Goal: Task Accomplishment & Management: Use online tool/utility

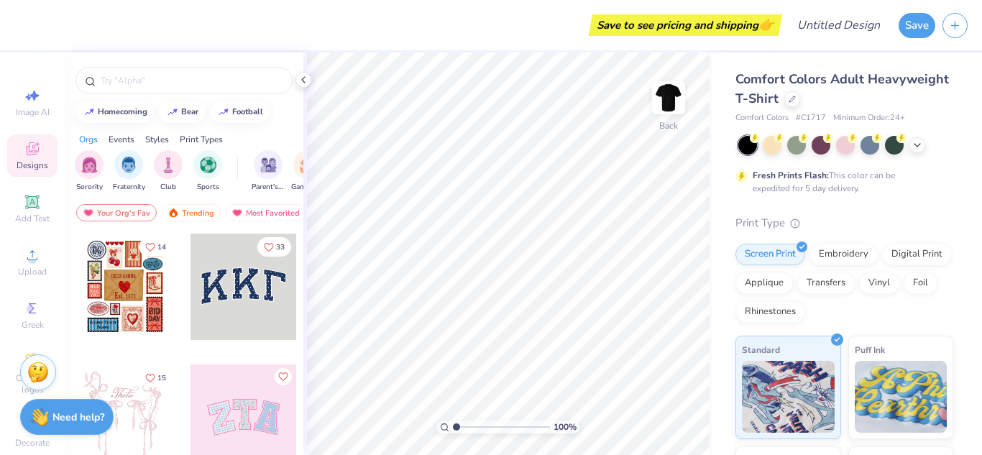
click at [234, 303] on div at bounding box center [244, 287] width 106 height 106
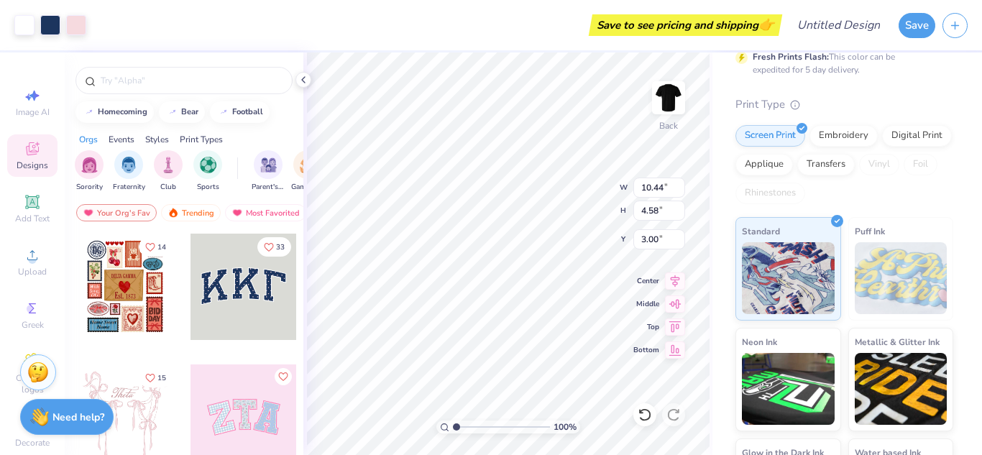
scroll to position [206, 0]
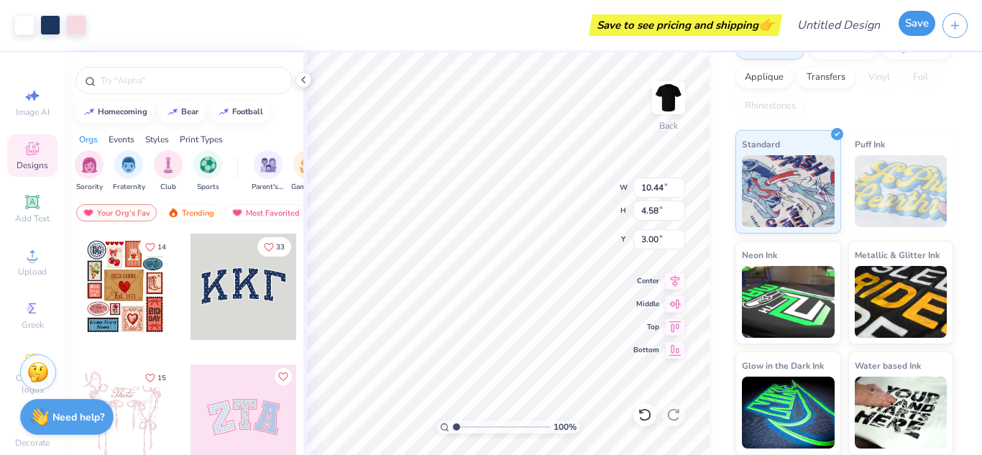
click at [920, 24] on button "Save" at bounding box center [917, 23] width 37 height 25
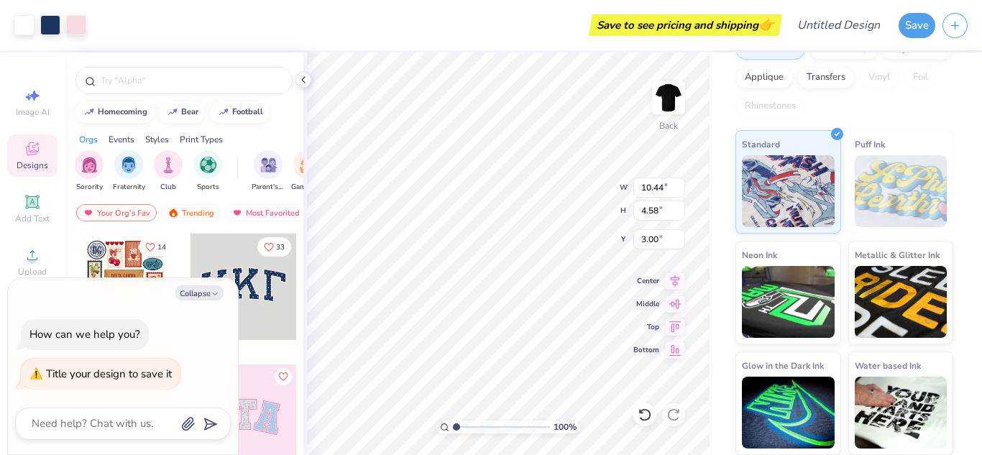
type textarea "k"
type textarea "x"
type textarea "kk"
type textarea "x"
type textarea "kkt"
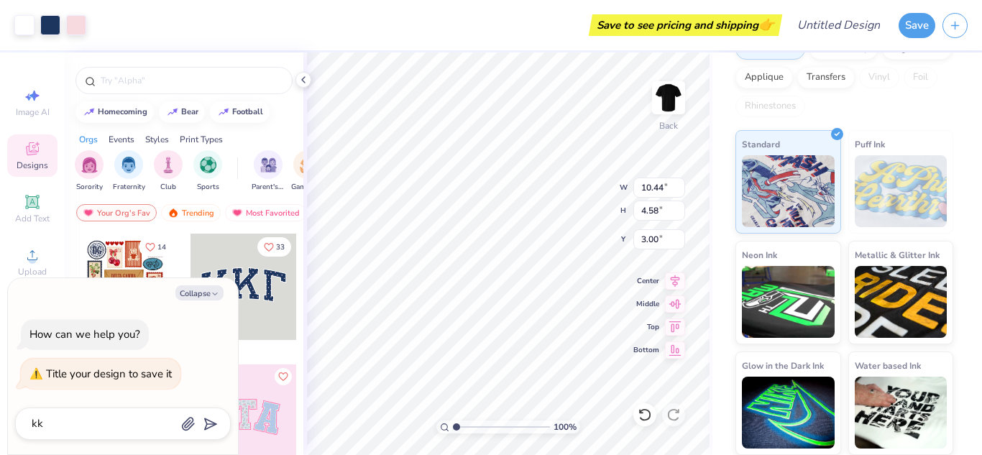
type textarea "x"
type textarea "kkt"
type textarea "x"
click at [213, 422] on polygon "submit" at bounding box center [207, 424] width 17 height 17
type input "kkt"
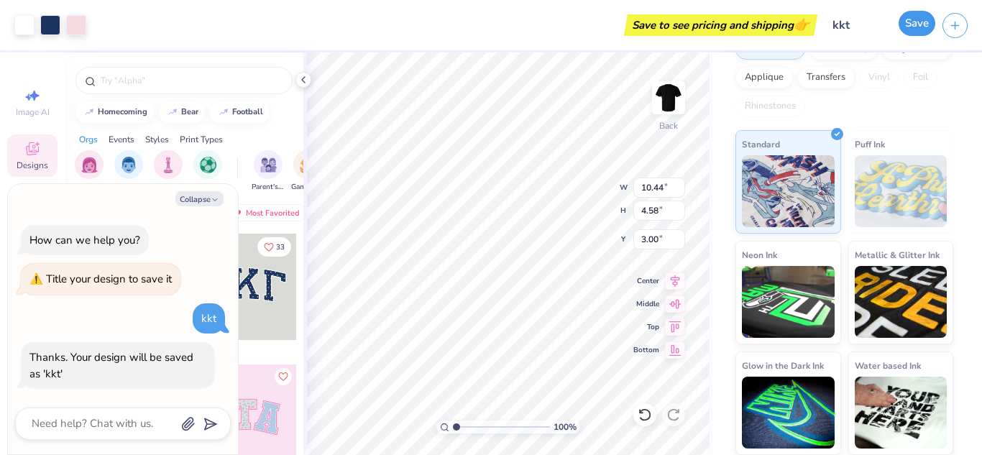
click at [912, 17] on button "Save" at bounding box center [917, 23] width 37 height 25
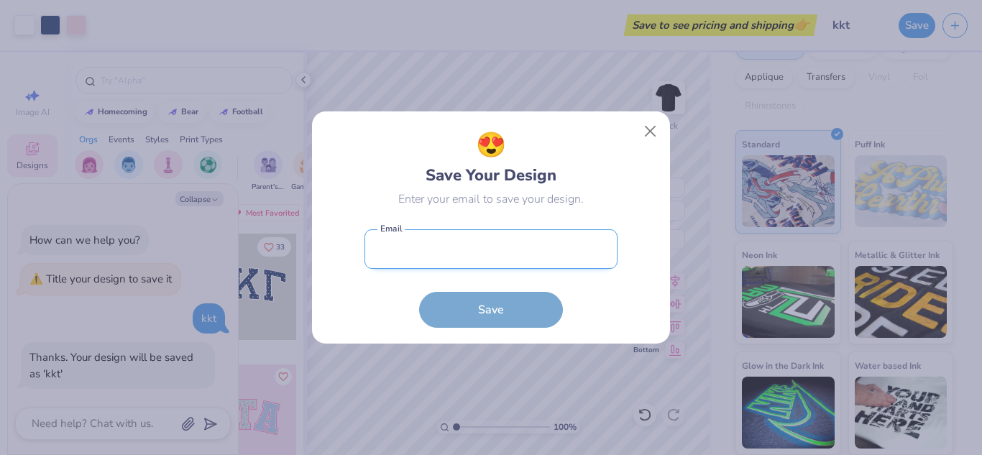
click at [433, 252] on input "email" at bounding box center [491, 249] width 253 height 40
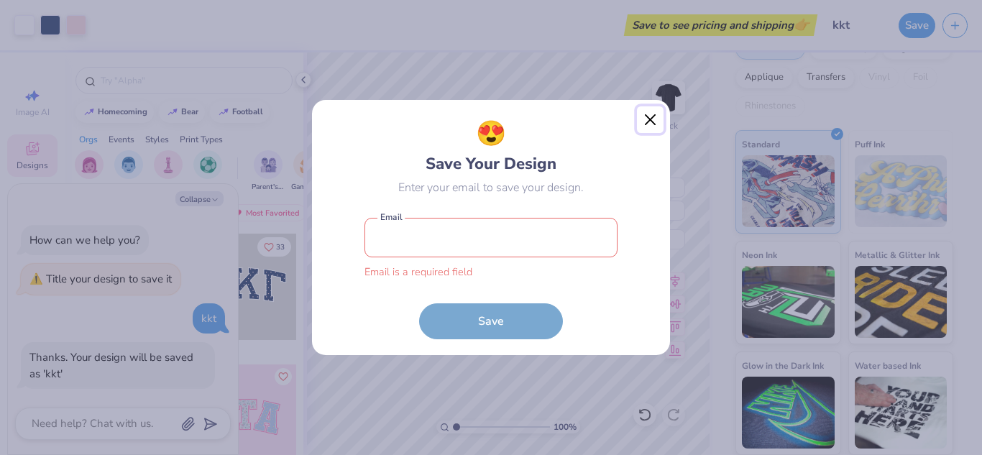
click at [647, 131] on button "Close" at bounding box center [650, 119] width 27 height 27
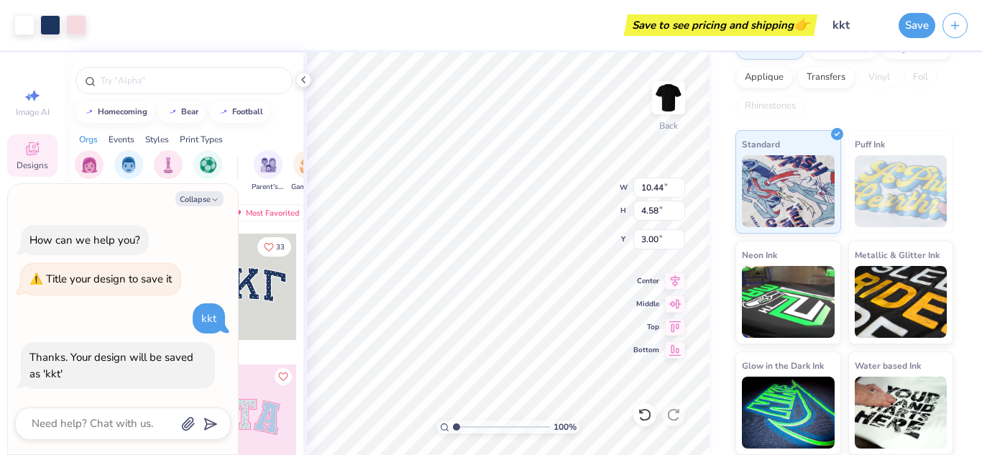
scroll to position [0, 0]
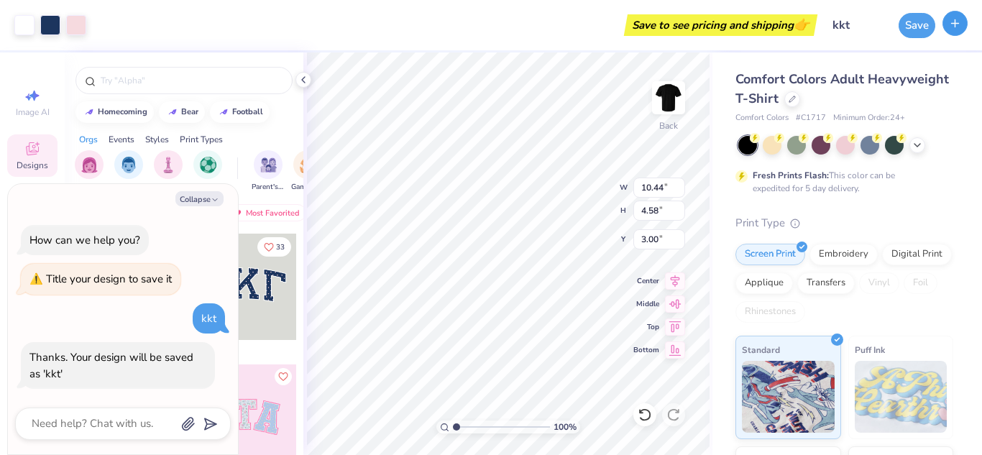
click at [964, 29] on button "button" at bounding box center [955, 23] width 25 height 25
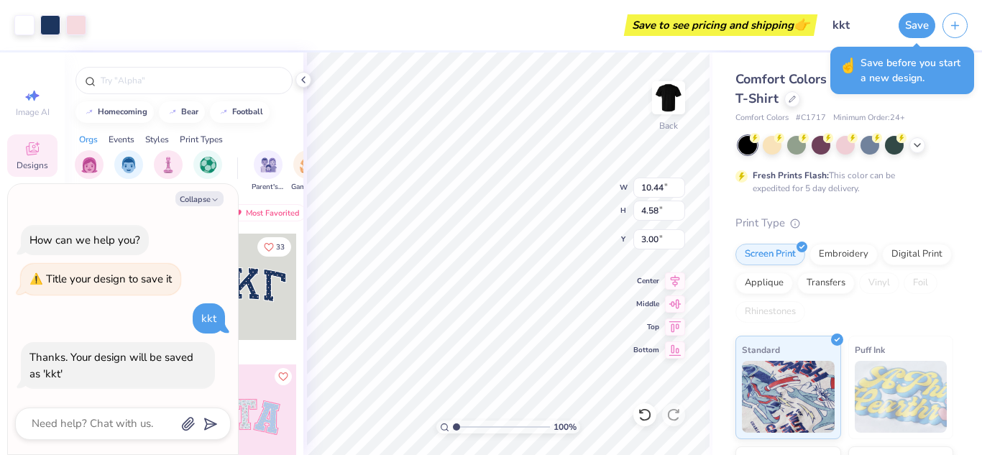
click at [954, 149] on div "Comfort Colors Adult Heavyweight T-Shirt Comfort Colors # C1717 Minimum Order: …" at bounding box center [848, 356] width 270 height 608
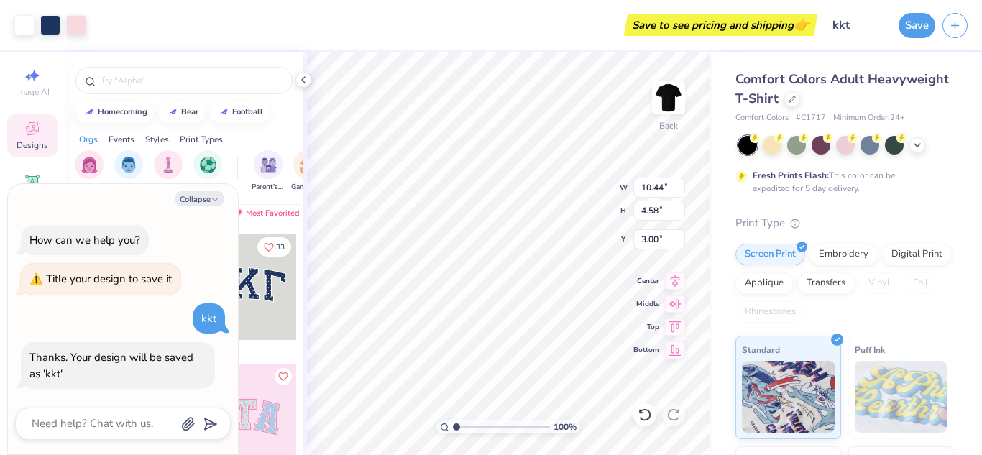
scroll to position [39, 0]
click at [196, 201] on button "Collapse" at bounding box center [199, 198] width 48 height 15
type textarea "x"
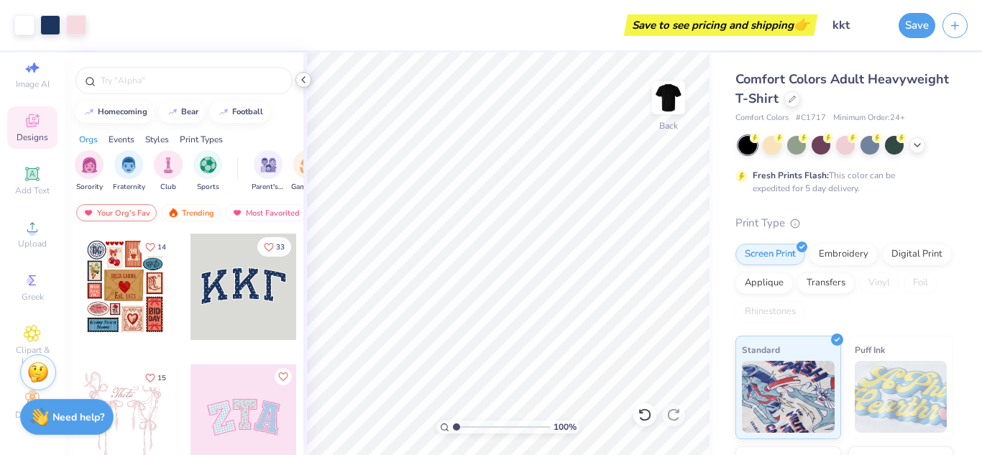
click at [302, 83] on icon at bounding box center [304, 80] width 12 height 12
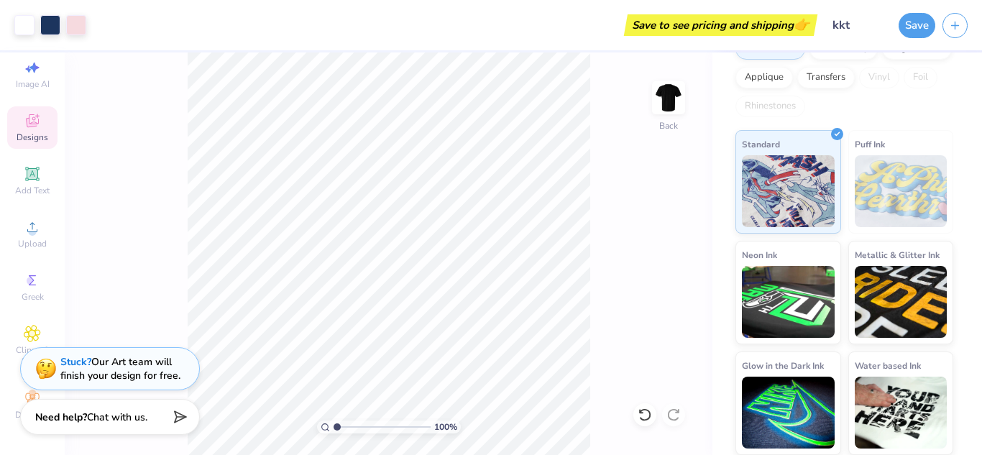
scroll to position [0, 0]
click at [26, 27] on div at bounding box center [24, 24] width 20 height 20
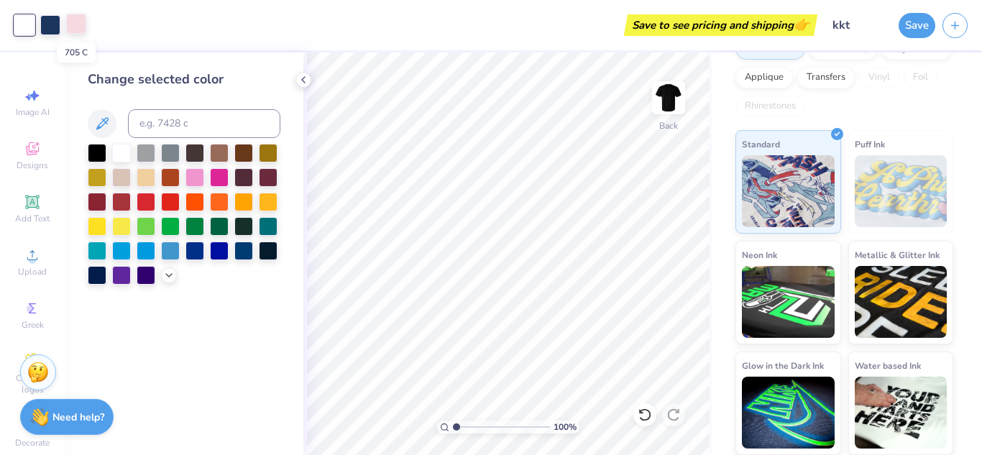
click at [80, 30] on div at bounding box center [76, 24] width 20 height 20
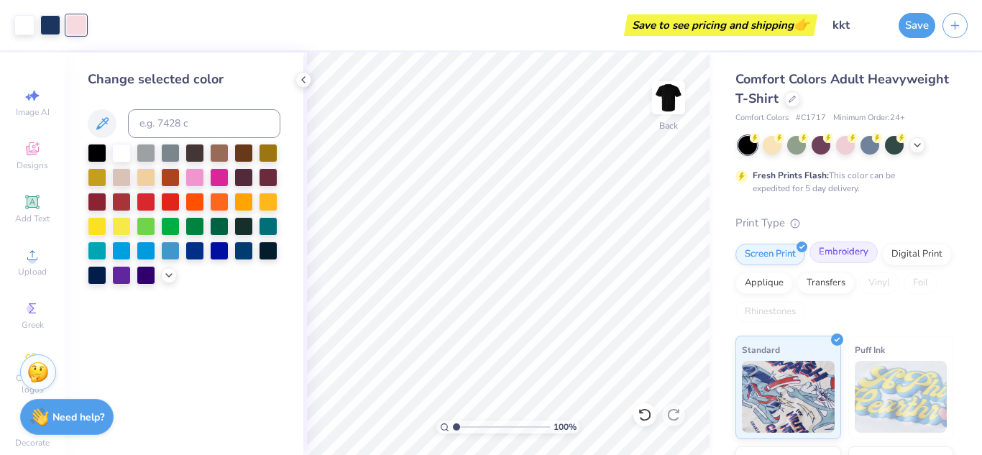
click at [833, 246] on div "Embroidery" at bounding box center [844, 253] width 68 height 22
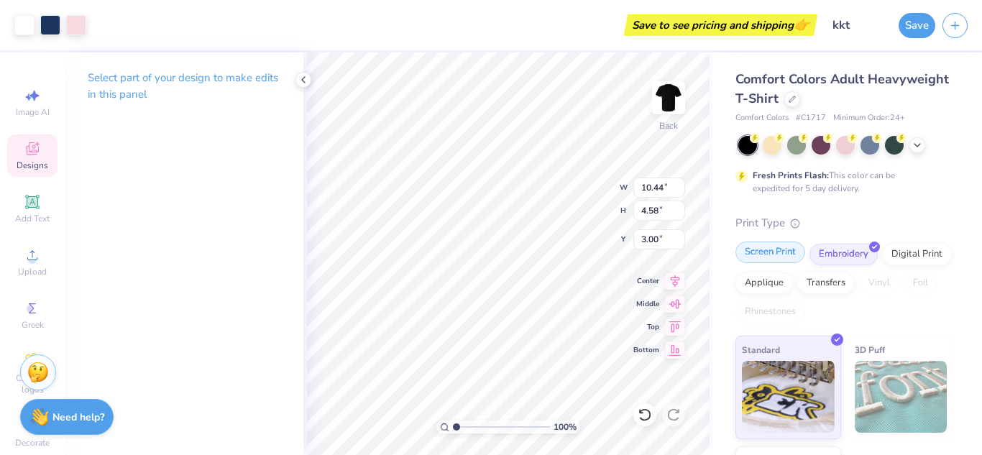
click at [787, 253] on div "Screen Print" at bounding box center [771, 253] width 70 height 22
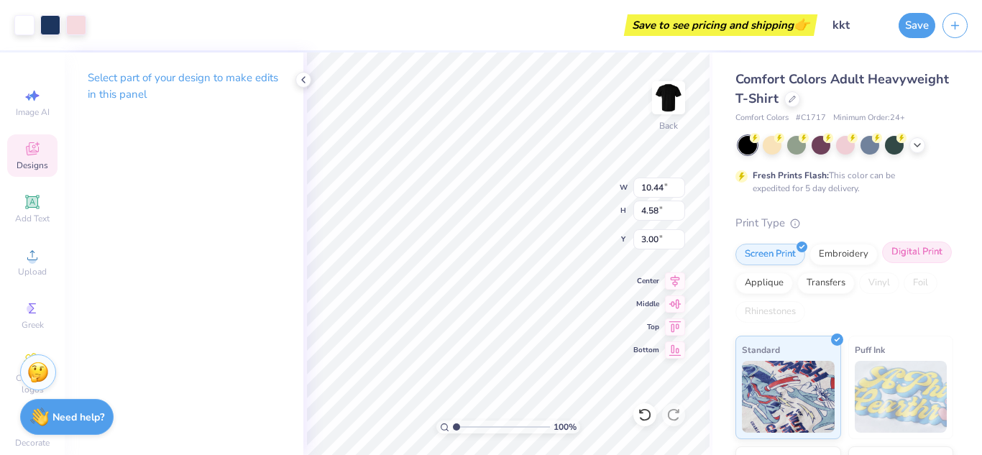
click at [882, 263] on div "Digital Print" at bounding box center [917, 253] width 70 height 22
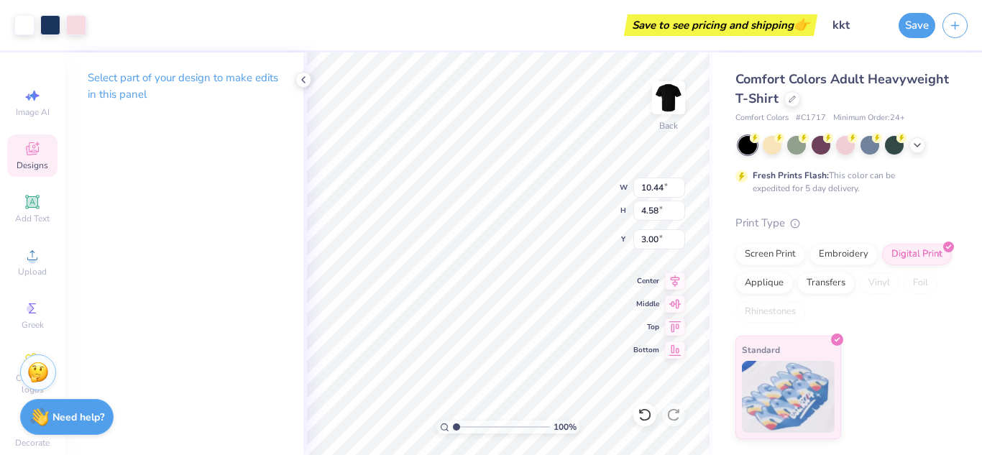
click at [772, 265] on div "Screen Print Embroidery Digital Print Applique Transfers Vinyl Foil Rhinestones" at bounding box center [845, 283] width 218 height 79
click at [771, 263] on div "Screen Print" at bounding box center [771, 253] width 70 height 22
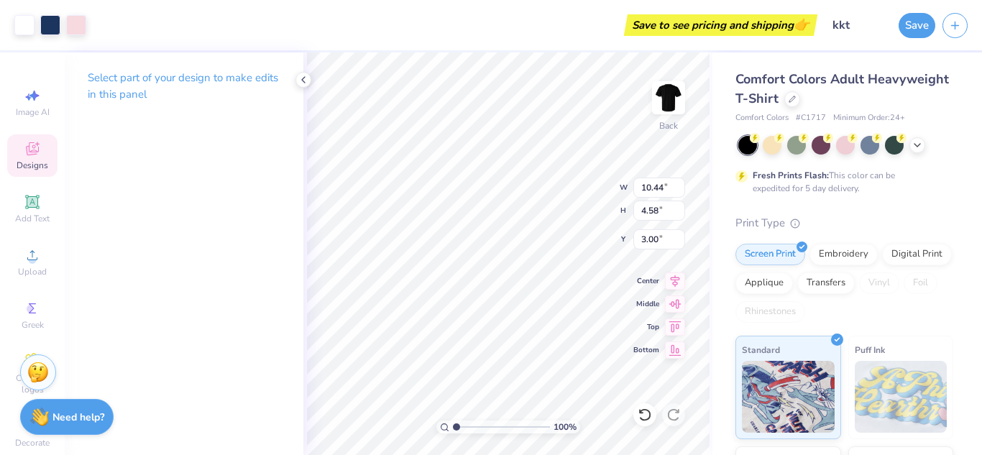
scroll to position [206, 0]
